Goal: Task Accomplishment & Management: Manage account settings

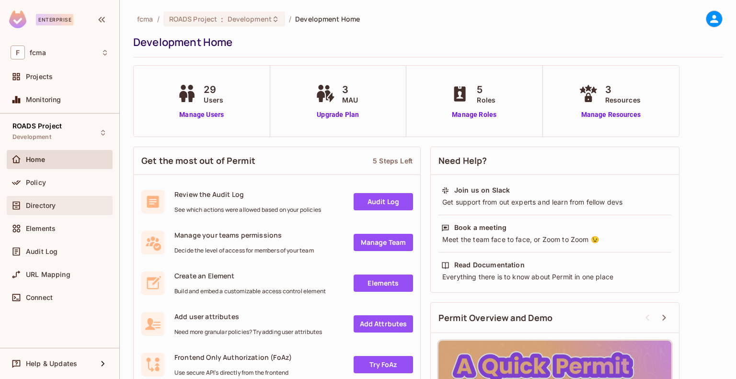
click at [60, 210] on div "Directory" at bounding box center [60, 206] width 98 height 12
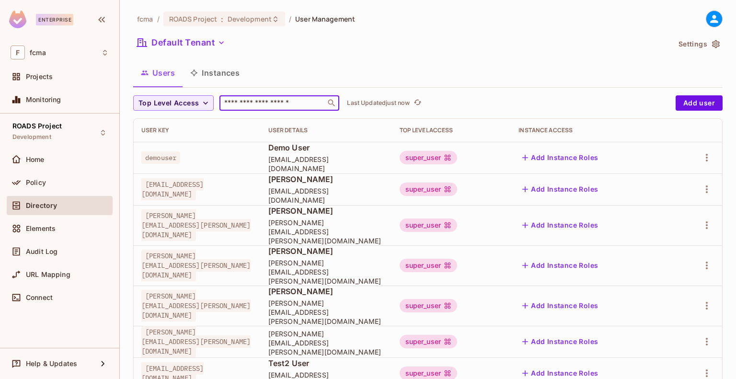
click at [296, 104] on input "text" at bounding box center [272, 103] width 101 height 10
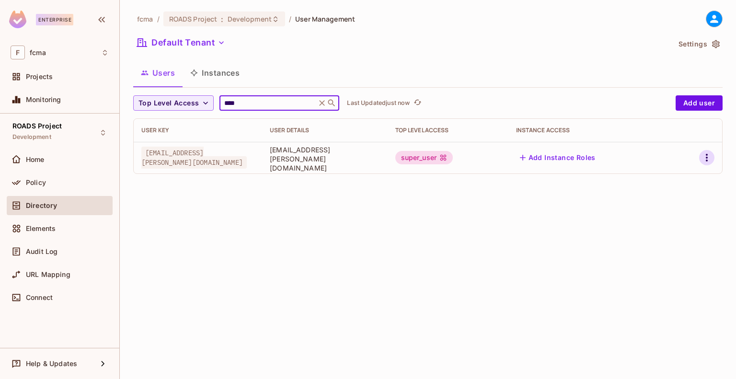
type input "****"
click at [705, 158] on icon "button" at bounding box center [707, 158] width 12 height 12
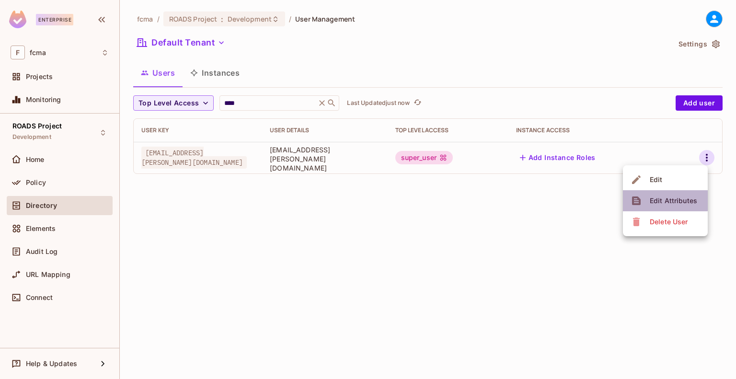
click at [658, 198] on div "Edit Attributes" at bounding box center [673, 201] width 47 height 10
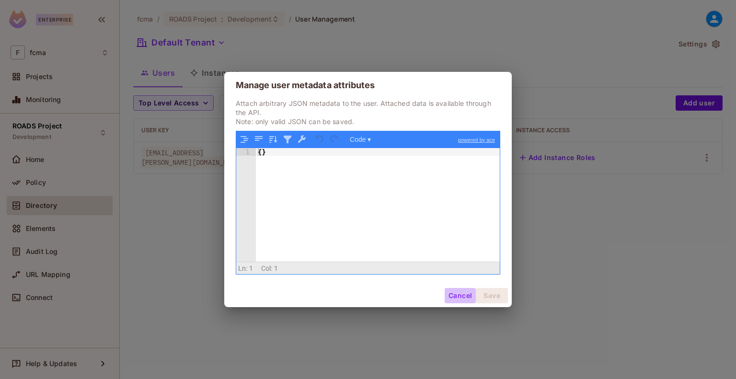
click at [449, 298] on button "Cancel" at bounding box center [460, 295] width 31 height 15
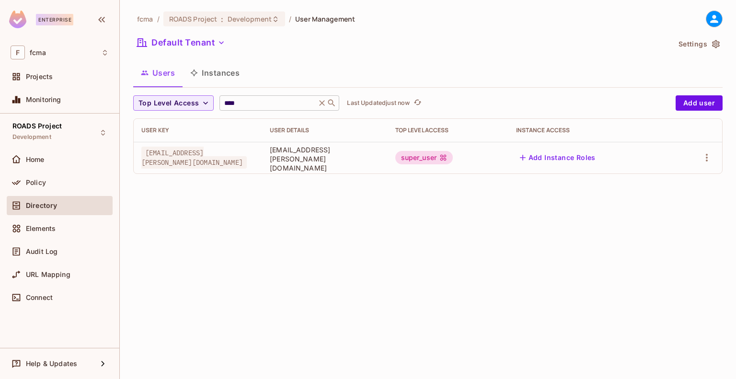
click at [323, 104] on icon at bounding box center [322, 103] width 10 height 10
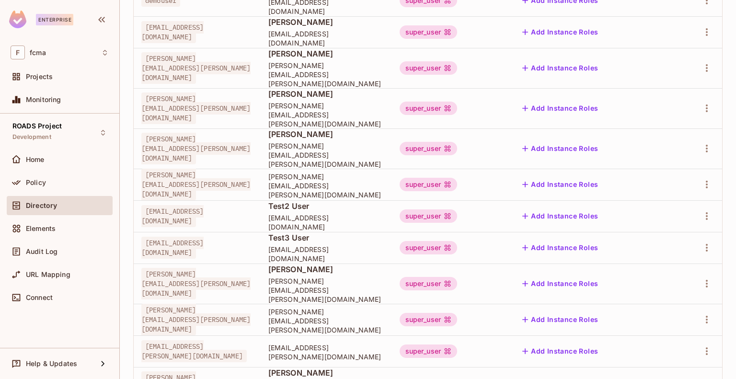
scroll to position [157, 0]
click at [702, 278] on icon "button" at bounding box center [707, 284] width 12 height 12
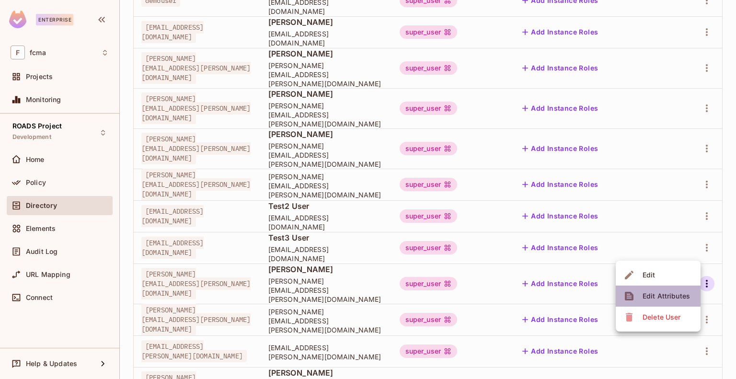
click at [672, 298] on div "Edit Attributes" at bounding box center [666, 296] width 47 height 10
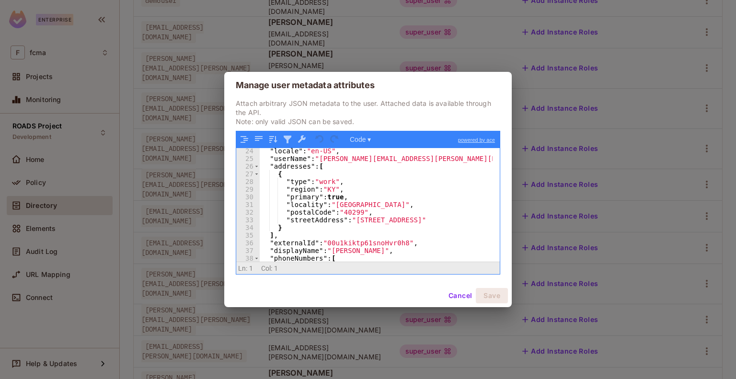
scroll to position [0, 0]
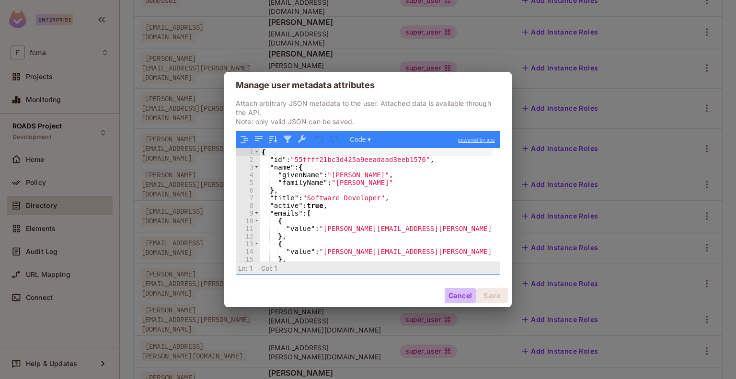
click at [456, 293] on button "Cancel" at bounding box center [460, 295] width 31 height 15
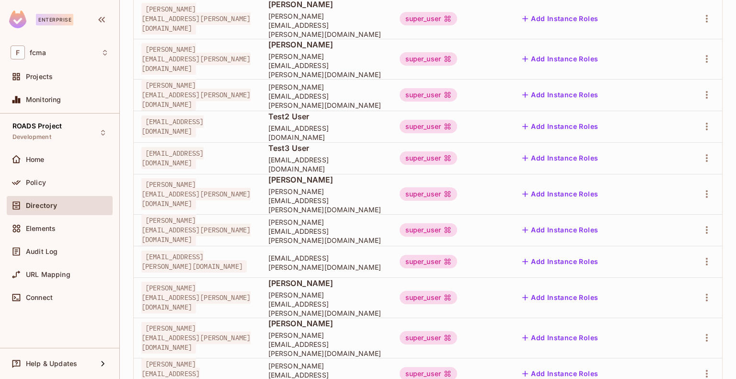
scroll to position [245, 0]
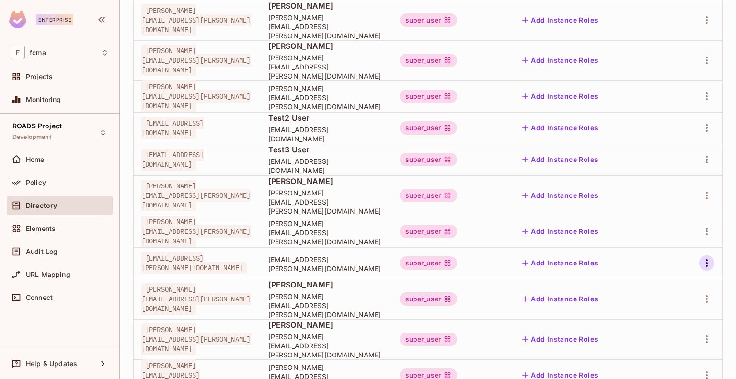
click at [701, 257] on icon "button" at bounding box center [707, 263] width 12 height 12
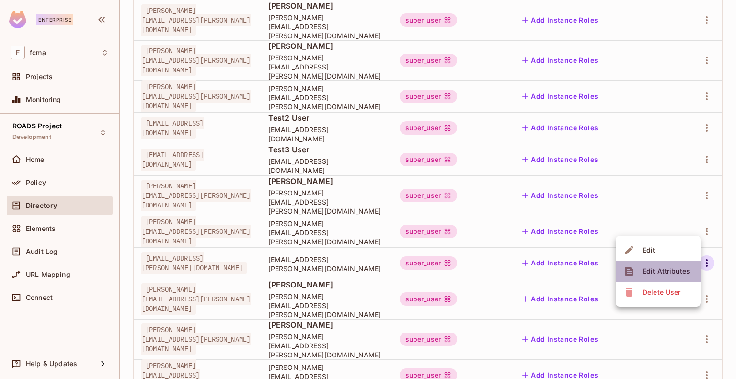
click at [658, 276] on span "Edit Attributes" at bounding box center [666, 271] width 53 height 15
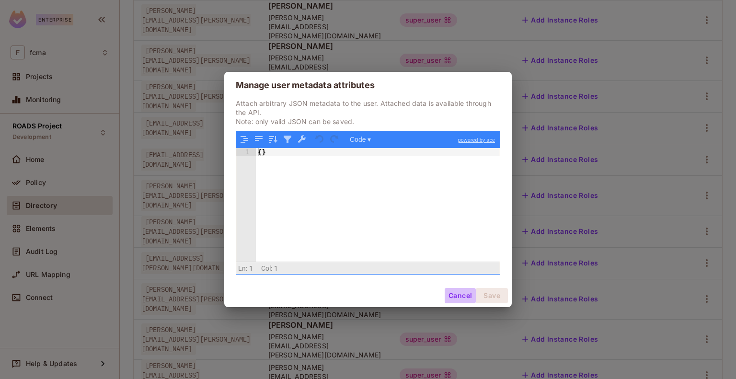
click at [463, 295] on button "Cancel" at bounding box center [460, 295] width 31 height 15
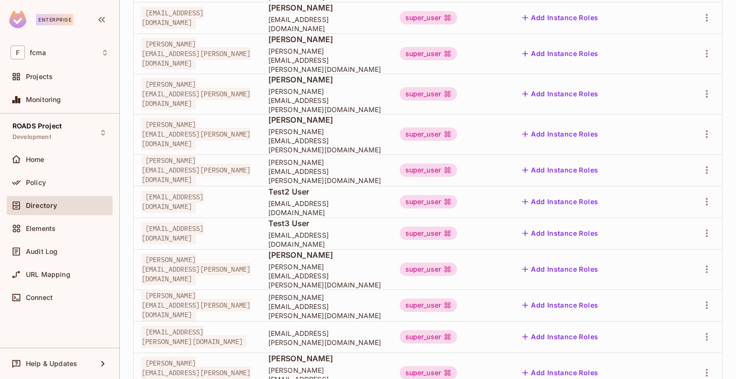
scroll to position [171, 0]
click at [703, 165] on icon "button" at bounding box center [707, 171] width 12 height 12
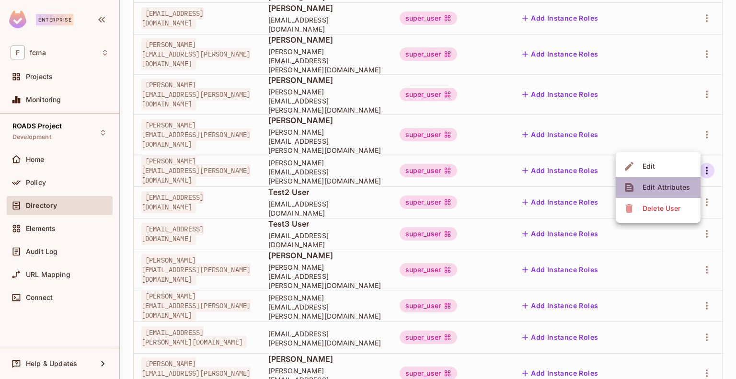
click at [677, 192] on div "Edit Attributes" at bounding box center [666, 188] width 47 height 10
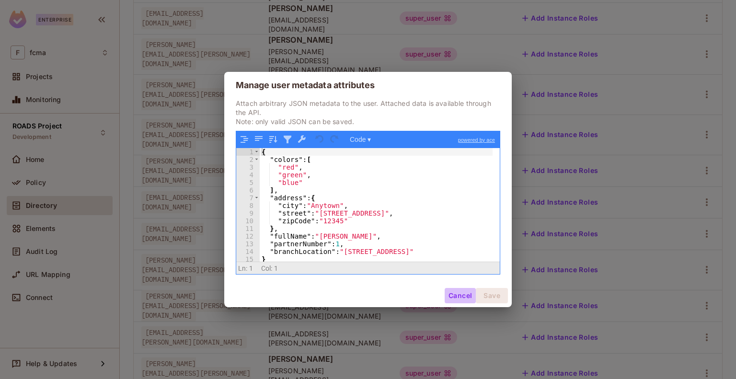
click at [453, 295] on button "Cancel" at bounding box center [460, 295] width 31 height 15
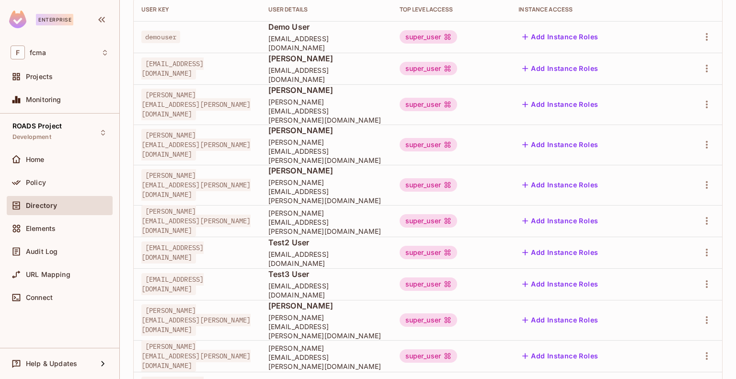
scroll to position [0, 0]
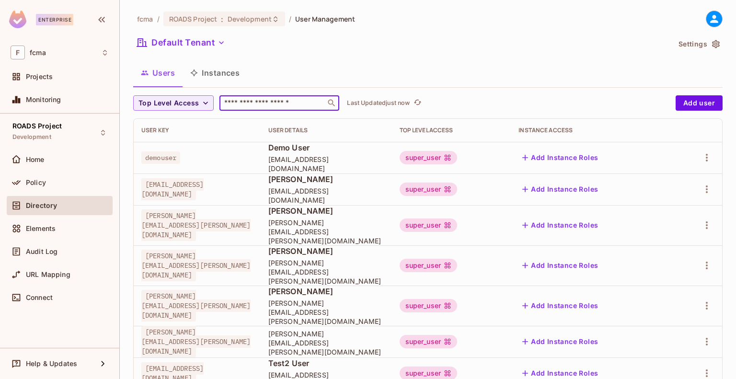
click at [253, 106] on input "text" at bounding box center [272, 103] width 101 height 10
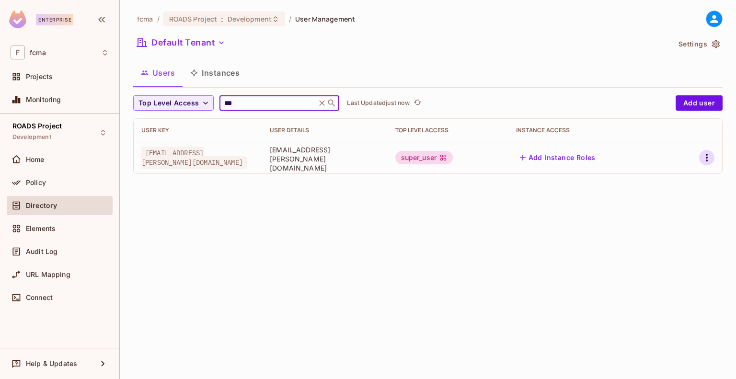
type input "***"
click at [704, 155] on icon "button" at bounding box center [707, 158] width 12 height 12
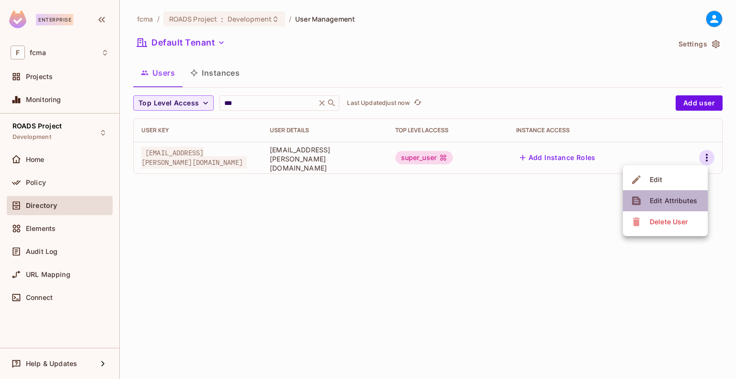
click at [682, 197] on div "Edit Attributes" at bounding box center [673, 201] width 47 height 10
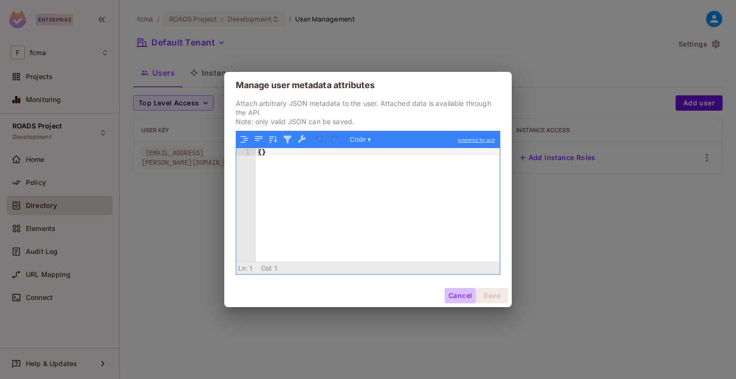
click at [460, 297] on button "Cancel" at bounding box center [460, 295] width 31 height 15
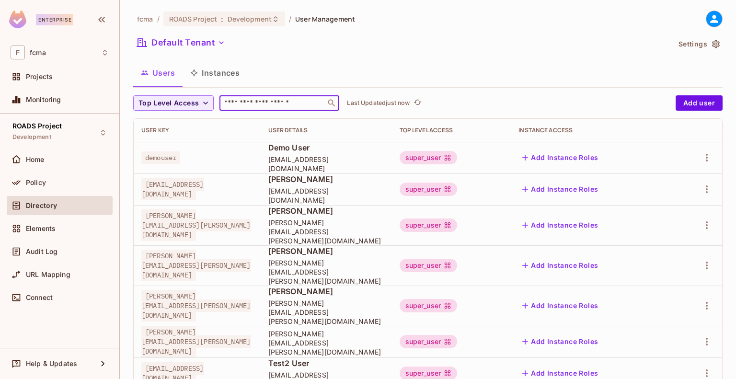
click at [279, 105] on input "text" at bounding box center [272, 103] width 101 height 10
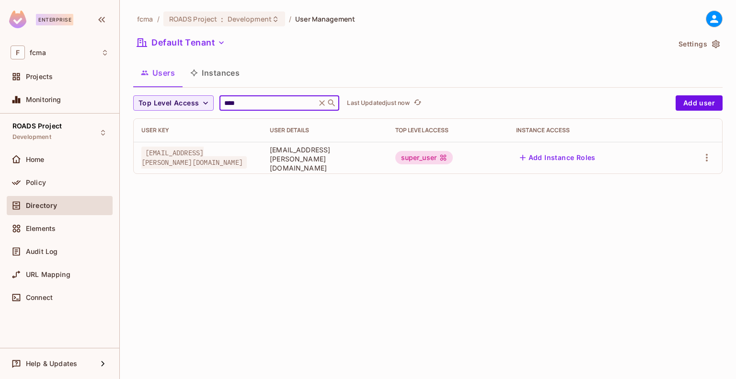
type input "****"
click at [704, 157] on icon "button" at bounding box center [707, 158] width 12 height 12
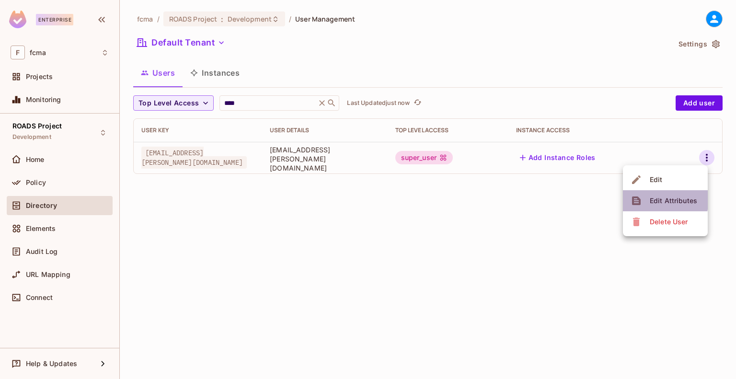
click at [640, 198] on icon at bounding box center [637, 201] width 12 height 12
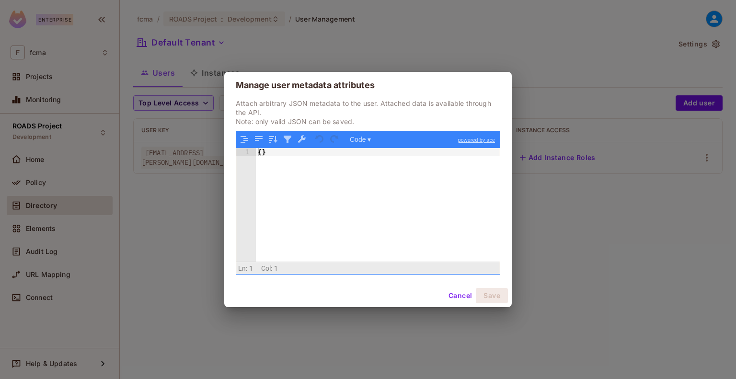
click at [461, 295] on button "Cancel" at bounding box center [460, 295] width 31 height 15
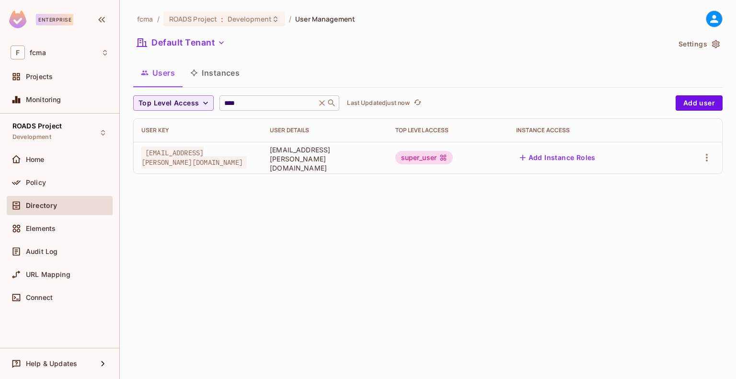
click at [326, 105] on icon at bounding box center [323, 103] width 6 height 6
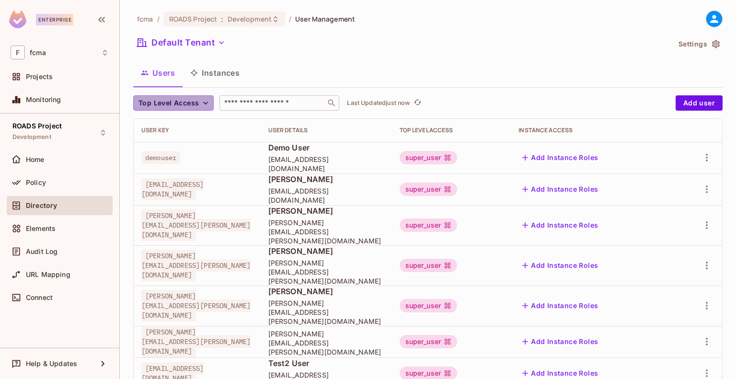
click at [194, 105] on span "Top Level Access" at bounding box center [169, 103] width 60 height 12
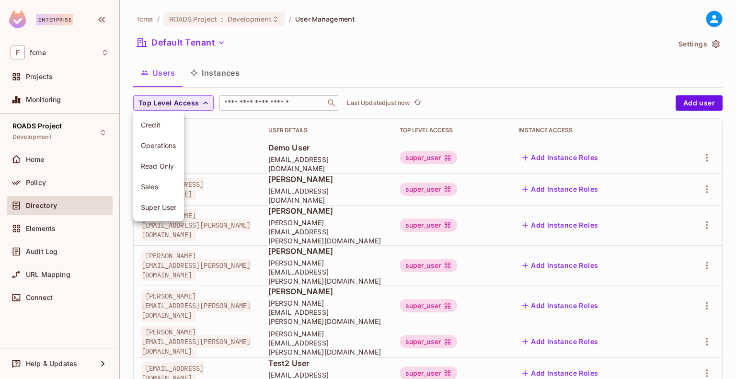
click at [194, 105] on div at bounding box center [368, 189] width 736 height 379
click at [280, 73] on div "Users Instances" at bounding box center [428, 73] width 590 height 24
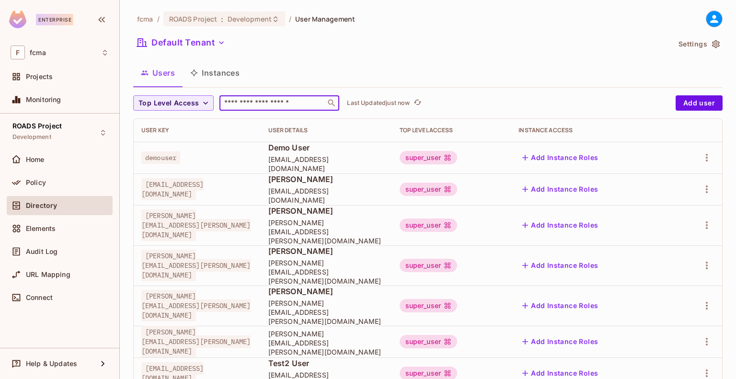
click at [274, 103] on input "text" at bounding box center [272, 103] width 101 height 10
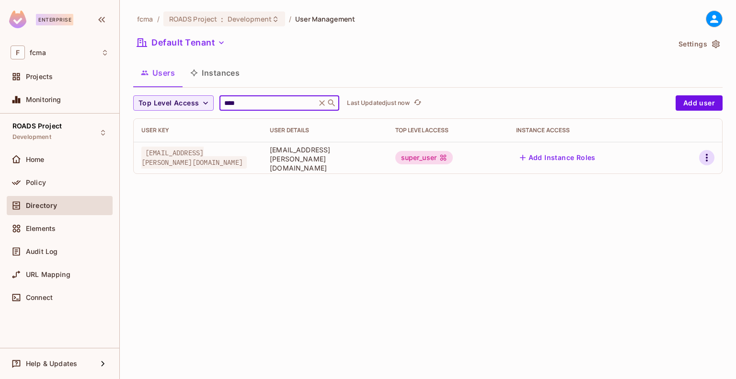
type input "****"
click at [704, 161] on icon "button" at bounding box center [707, 158] width 12 height 12
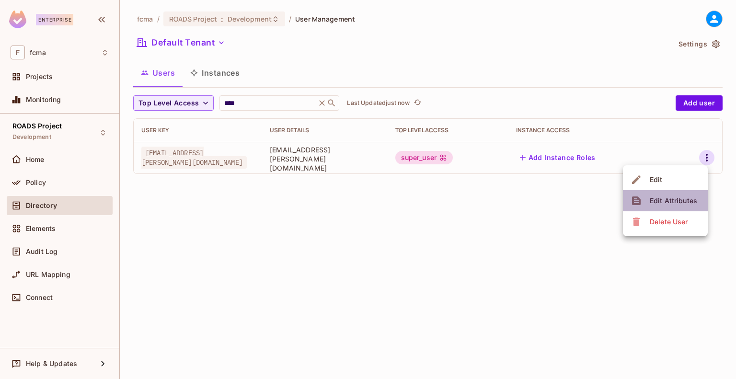
click at [671, 196] on div "Edit Attributes" at bounding box center [673, 201] width 47 height 10
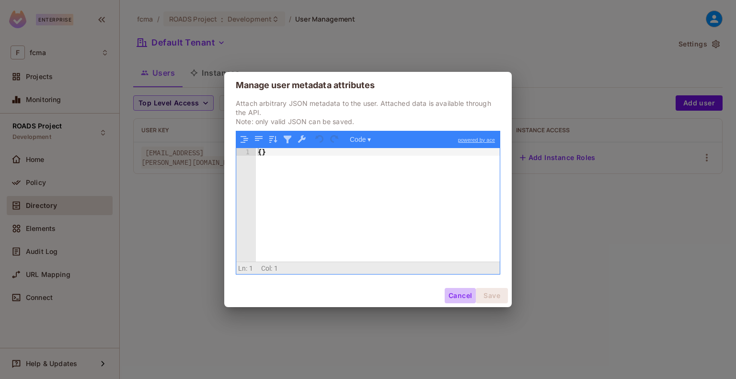
click at [466, 301] on button "Cancel" at bounding box center [460, 295] width 31 height 15
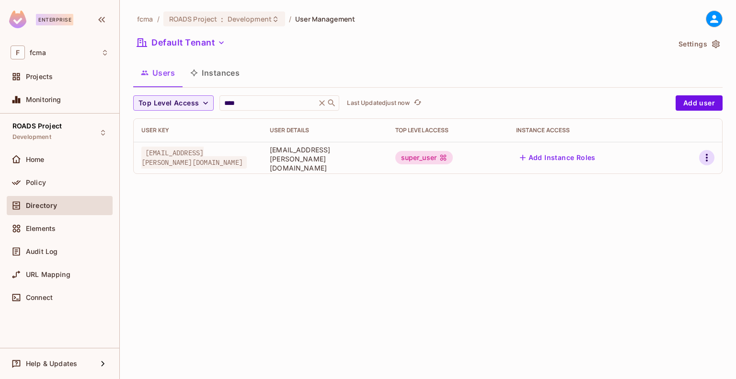
click at [711, 160] on icon "button" at bounding box center [707, 158] width 12 height 12
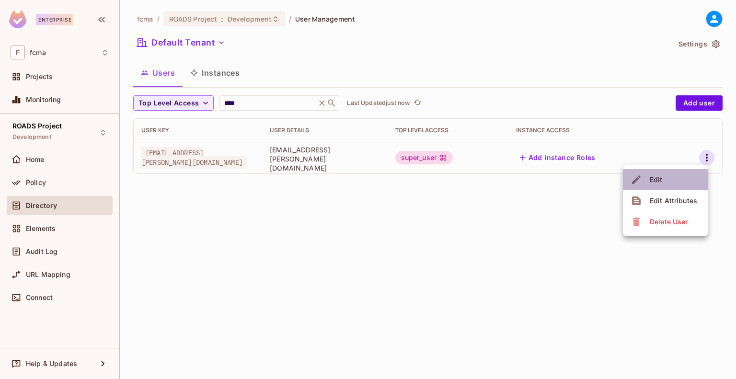
click at [679, 178] on li "Edit" at bounding box center [665, 179] width 85 height 21
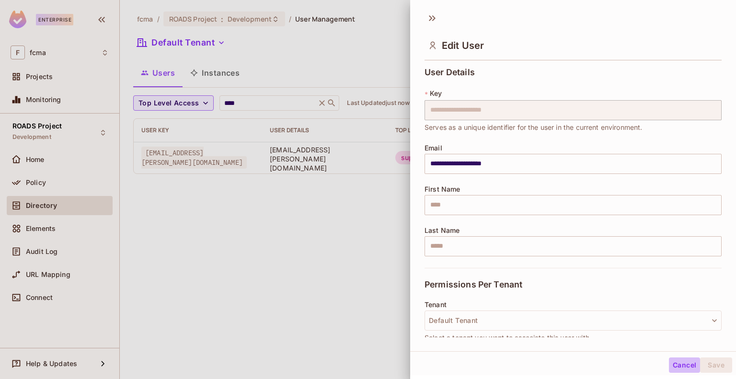
click at [678, 364] on button "Cancel" at bounding box center [684, 365] width 31 height 15
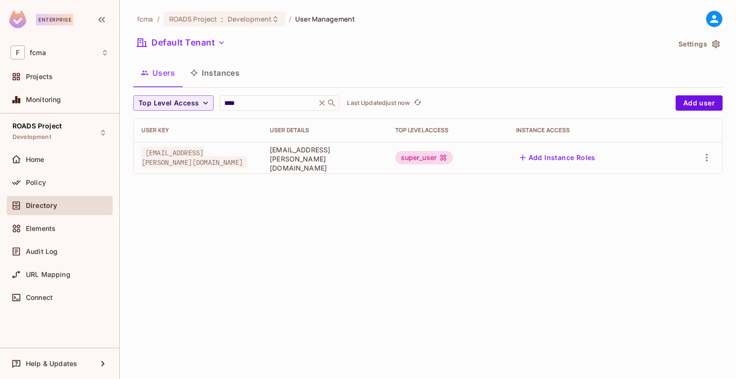
click at [25, 200] on div at bounding box center [18, 206] width 15 height 12
click at [325, 109] on div "**** ​" at bounding box center [280, 102] width 120 height 15
click at [326, 105] on icon at bounding box center [322, 103] width 10 height 10
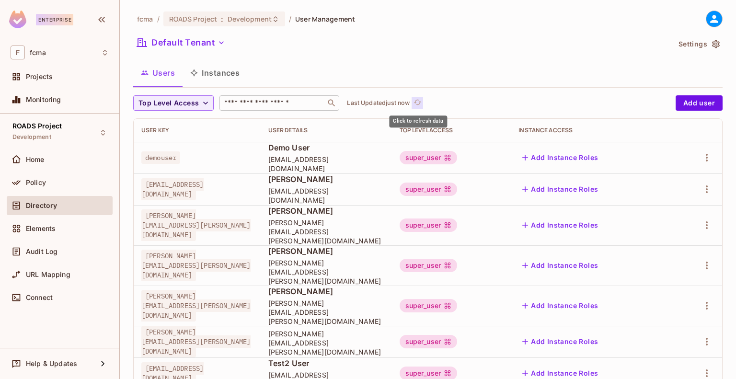
click at [422, 104] on icon "refresh" at bounding box center [418, 102] width 8 height 8
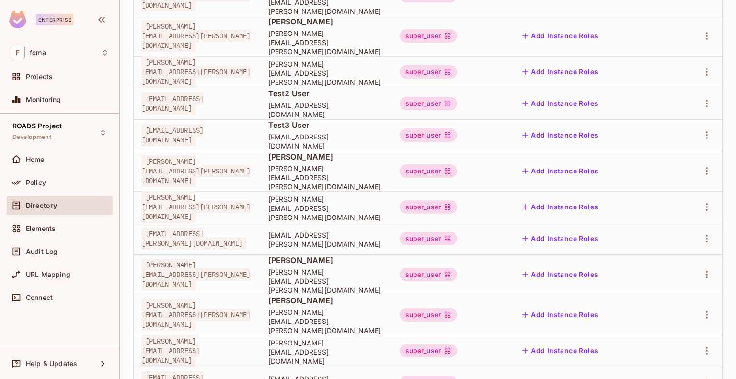
scroll to position [270, 0]
click at [704, 233] on icon "button" at bounding box center [707, 239] width 12 height 12
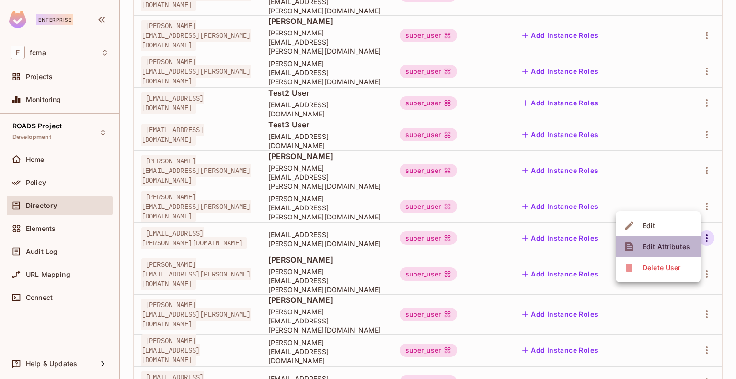
click at [653, 243] on div "Edit Attributes" at bounding box center [666, 247] width 47 height 10
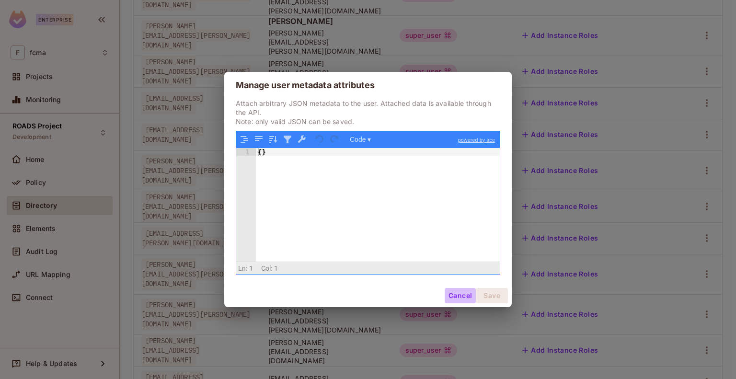
click at [457, 300] on button "Cancel" at bounding box center [460, 295] width 31 height 15
